Goal: Find specific page/section

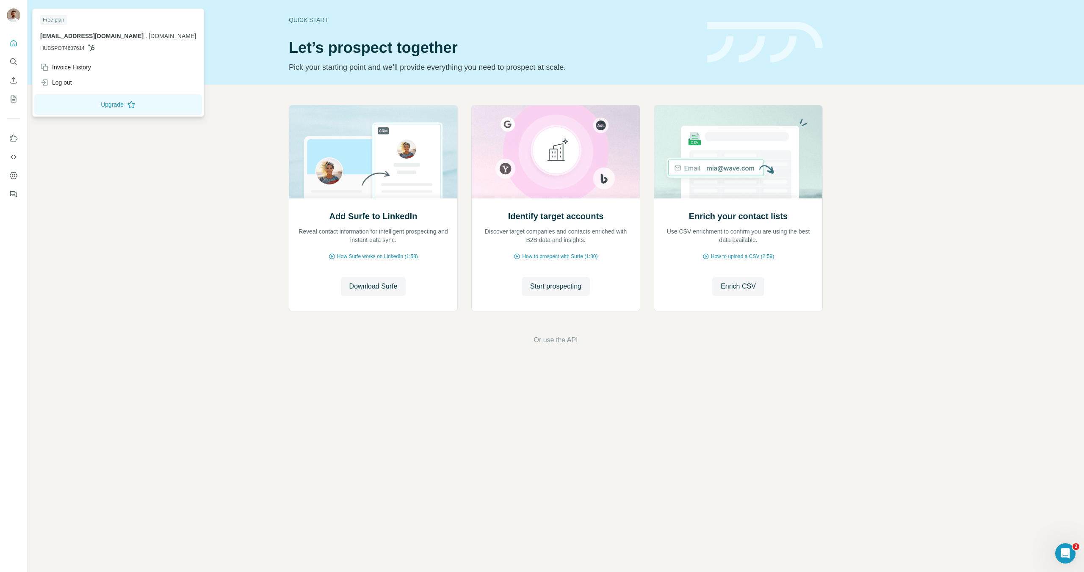
click at [16, 23] on div at bounding box center [14, 15] width 14 height 15
click at [15, 22] on div at bounding box center [14, 15] width 14 height 15
click at [14, 43] on icon "Quick start" at bounding box center [13, 43] width 8 height 8
click at [16, 19] on img at bounding box center [14, 15] width 14 height 14
click at [17, 51] on nav at bounding box center [14, 71] width 14 height 71
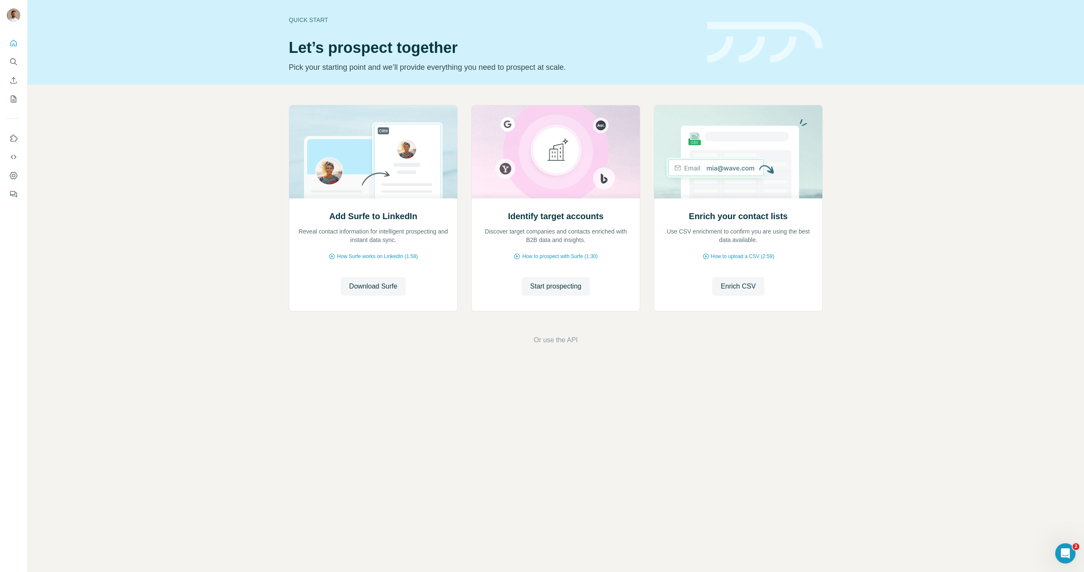
click at [17, 47] on icon "Quick start" at bounding box center [13, 43] width 8 height 8
click at [17, 44] on icon "Quick start" at bounding box center [13, 43] width 8 height 8
click at [17, 66] on button "Search" at bounding box center [14, 61] width 14 height 15
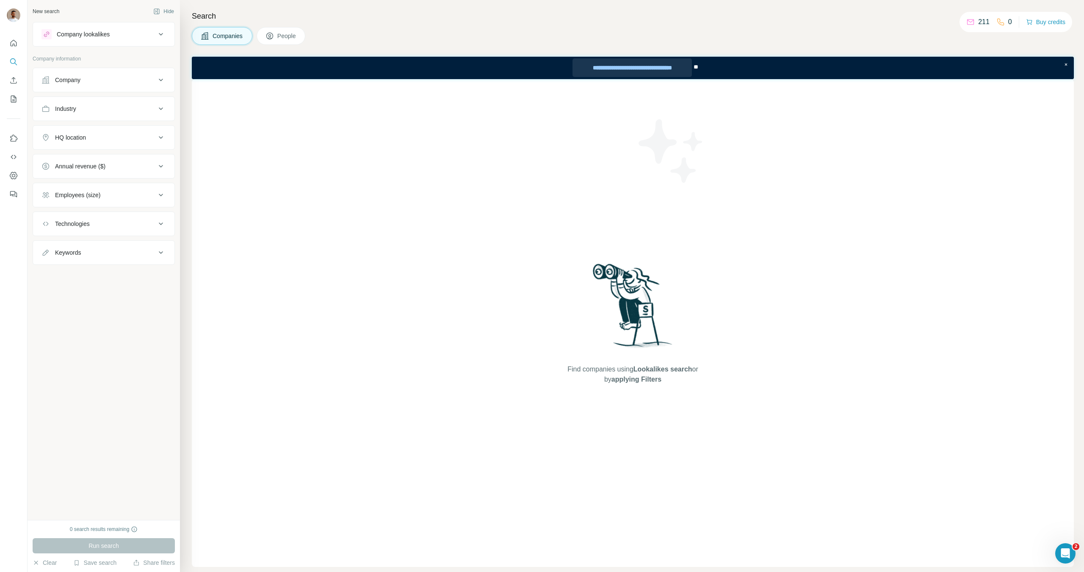
click at [668, 70] on div "**********" at bounding box center [631, 67] width 119 height 19
click at [9, 176] on icon "Dashboard" at bounding box center [13, 175] width 8 height 8
